Goal: Find specific page/section: Find specific page/section

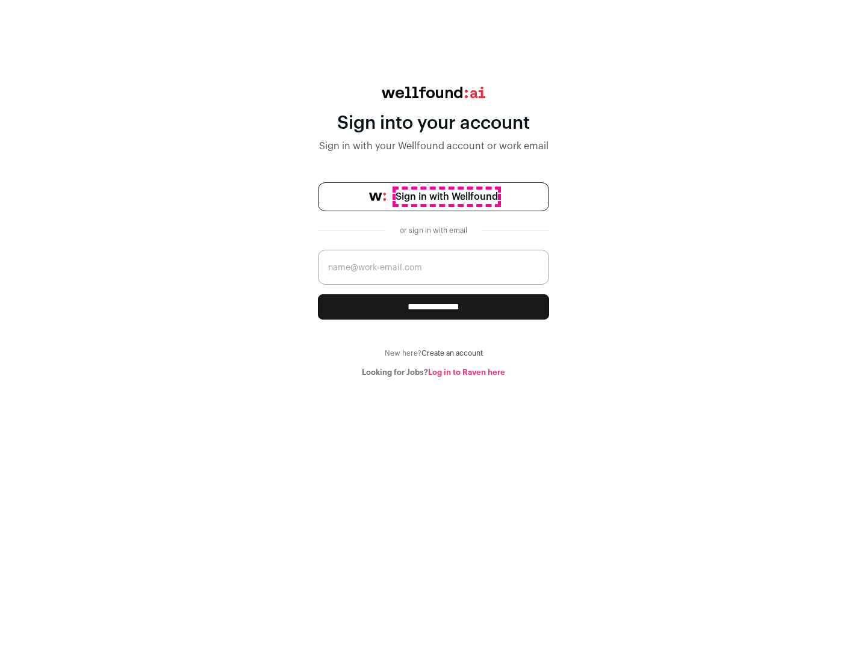
click at [446, 197] on span "Sign in with Wellfound" at bounding box center [447, 197] width 102 height 14
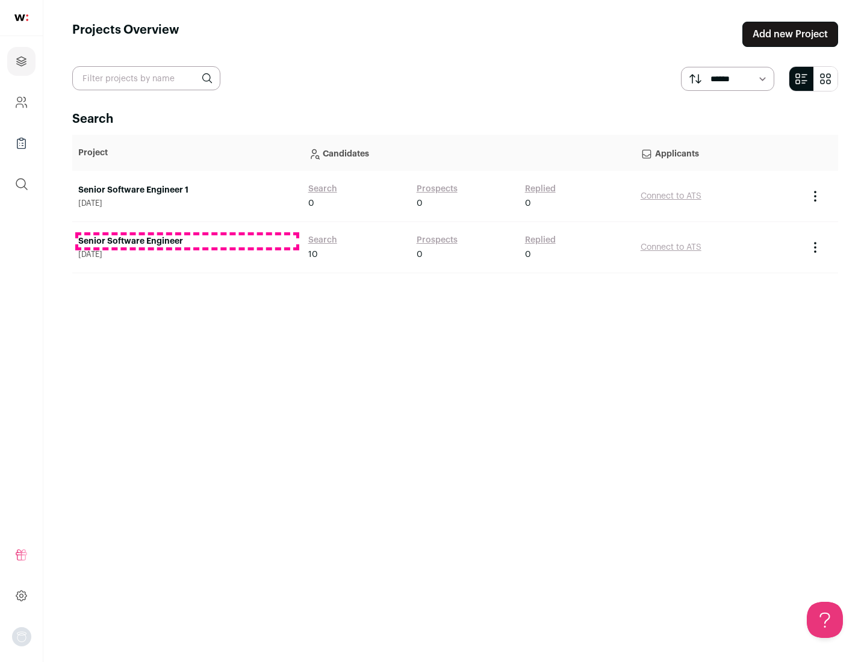
click at [187, 241] on link "Senior Software Engineer" at bounding box center [187, 241] width 218 height 12
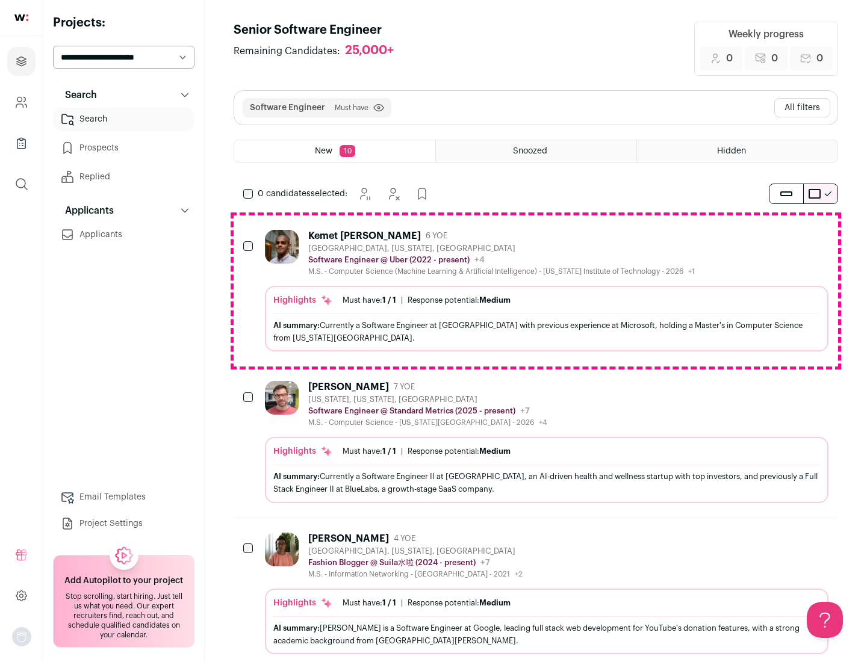
click at [536, 291] on div "Highlights Must have: 1 / 1 How many must haves have been fulfilled? | Response…" at bounding box center [546, 319] width 563 height 66
